Goal: Task Accomplishment & Management: Use online tool/utility

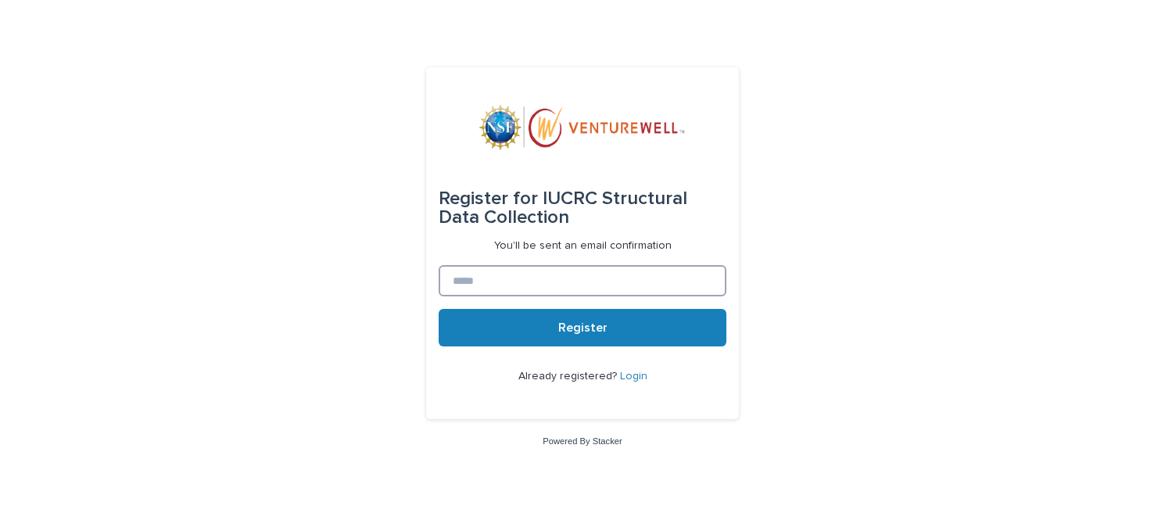
click at [485, 282] on input at bounding box center [583, 280] width 288 height 31
click at [633, 379] on link "Login" at bounding box center [633, 376] width 27 height 11
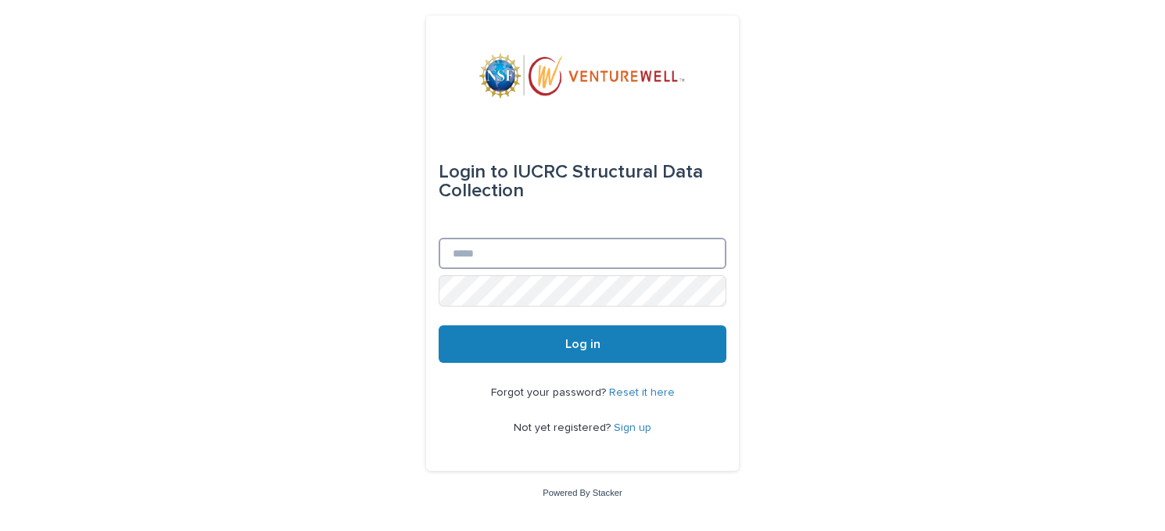
click at [482, 249] on input "Email" at bounding box center [583, 253] width 288 height 31
type input "**********"
click at [439, 325] on button "Log in" at bounding box center [583, 344] width 288 height 38
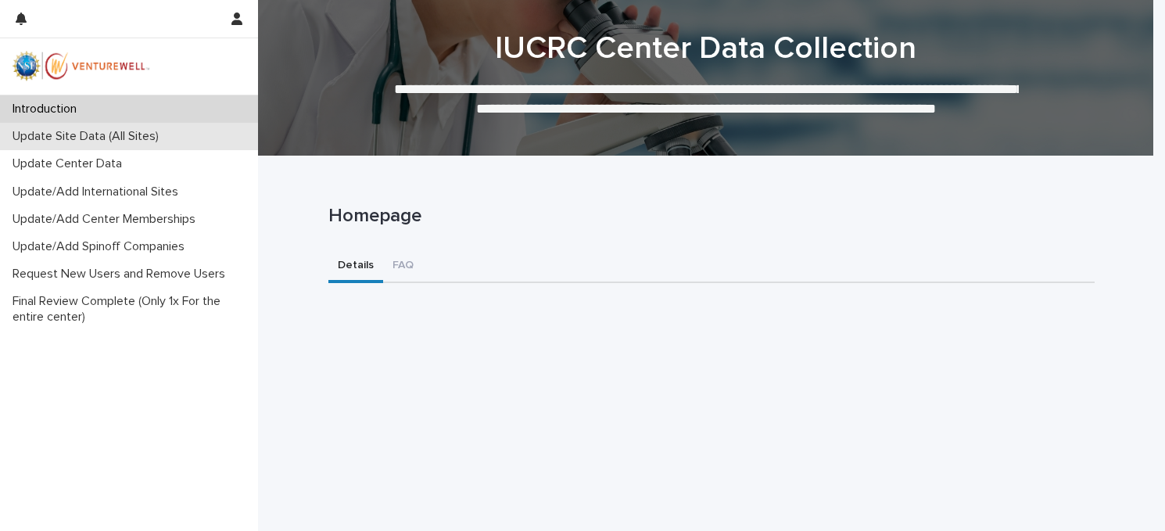
click at [52, 134] on p "Update Site Data (All Sites)" at bounding box center [88, 136] width 165 height 15
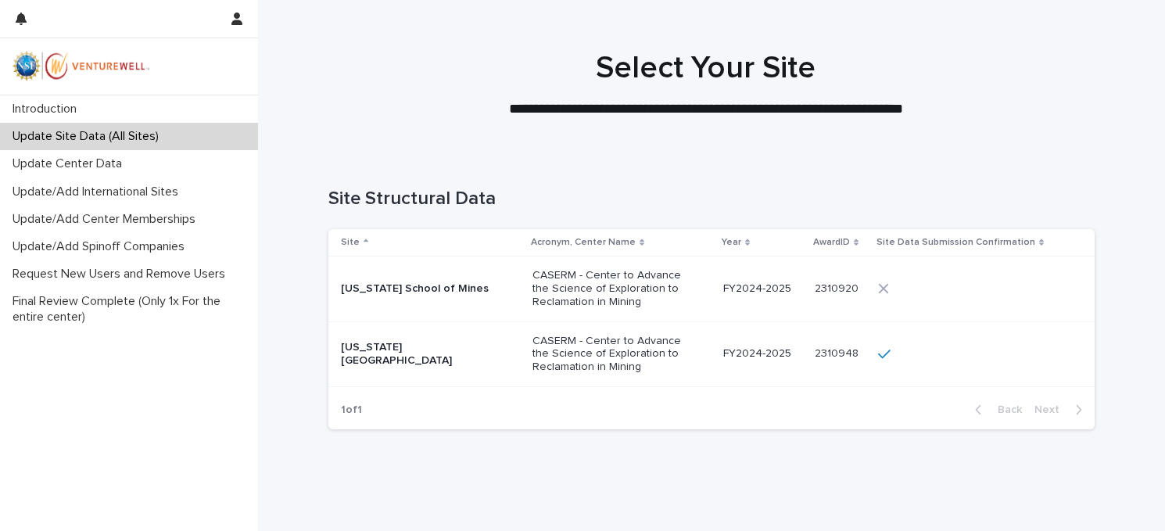
click at [621, 345] on p "CASERM - Center to Advance the Science of Exploration to Reclamation in Mining" at bounding box center [610, 354] width 156 height 39
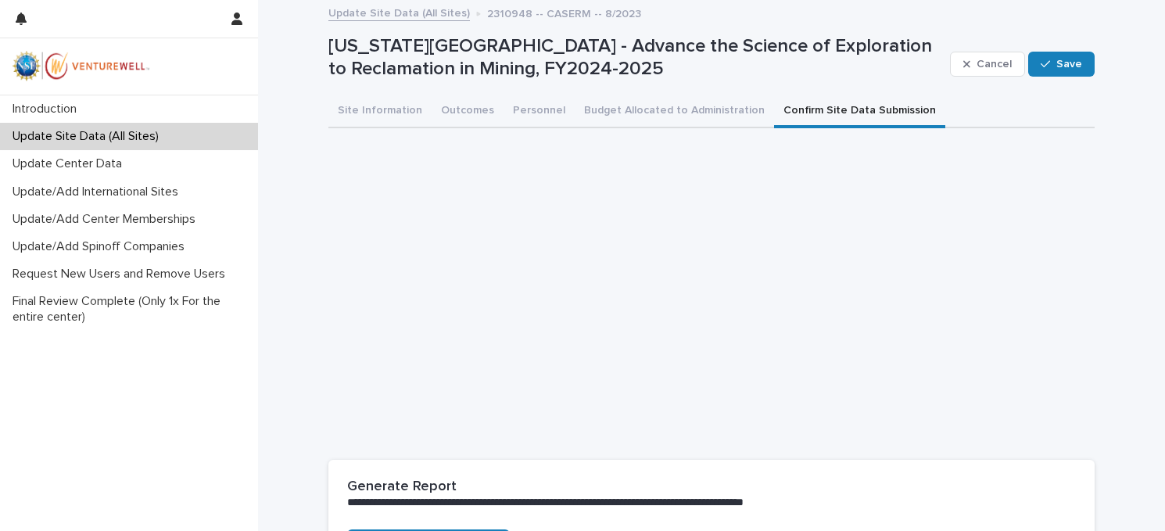
click at [797, 109] on button "Confirm Site Data Submission" at bounding box center [859, 111] width 171 height 33
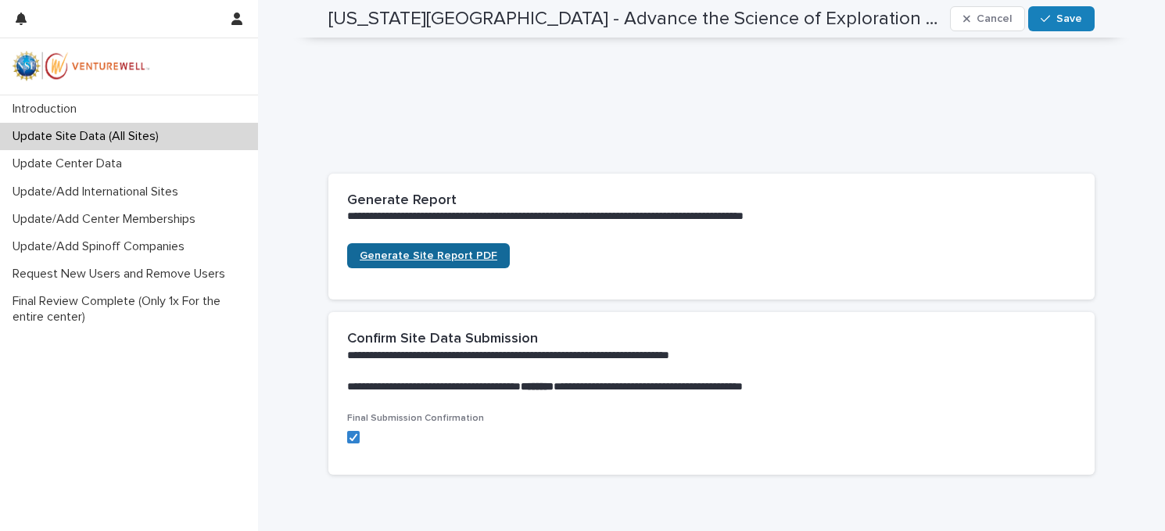
scroll to position [365, 0]
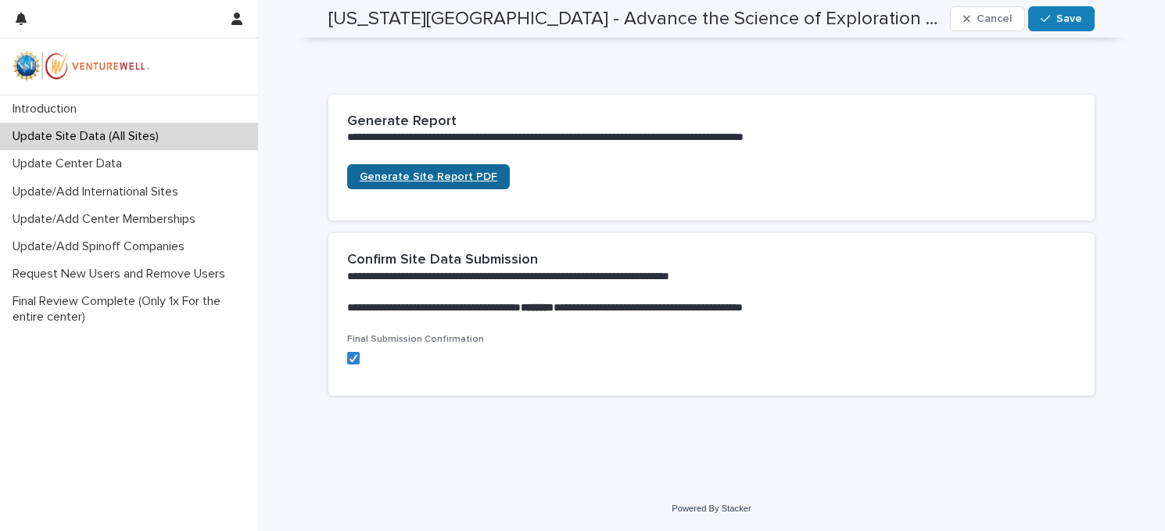
click at [414, 184] on link "Generate Site Report PDF" at bounding box center [428, 176] width 163 height 25
